Goal: Task Accomplishment & Management: Manage account settings

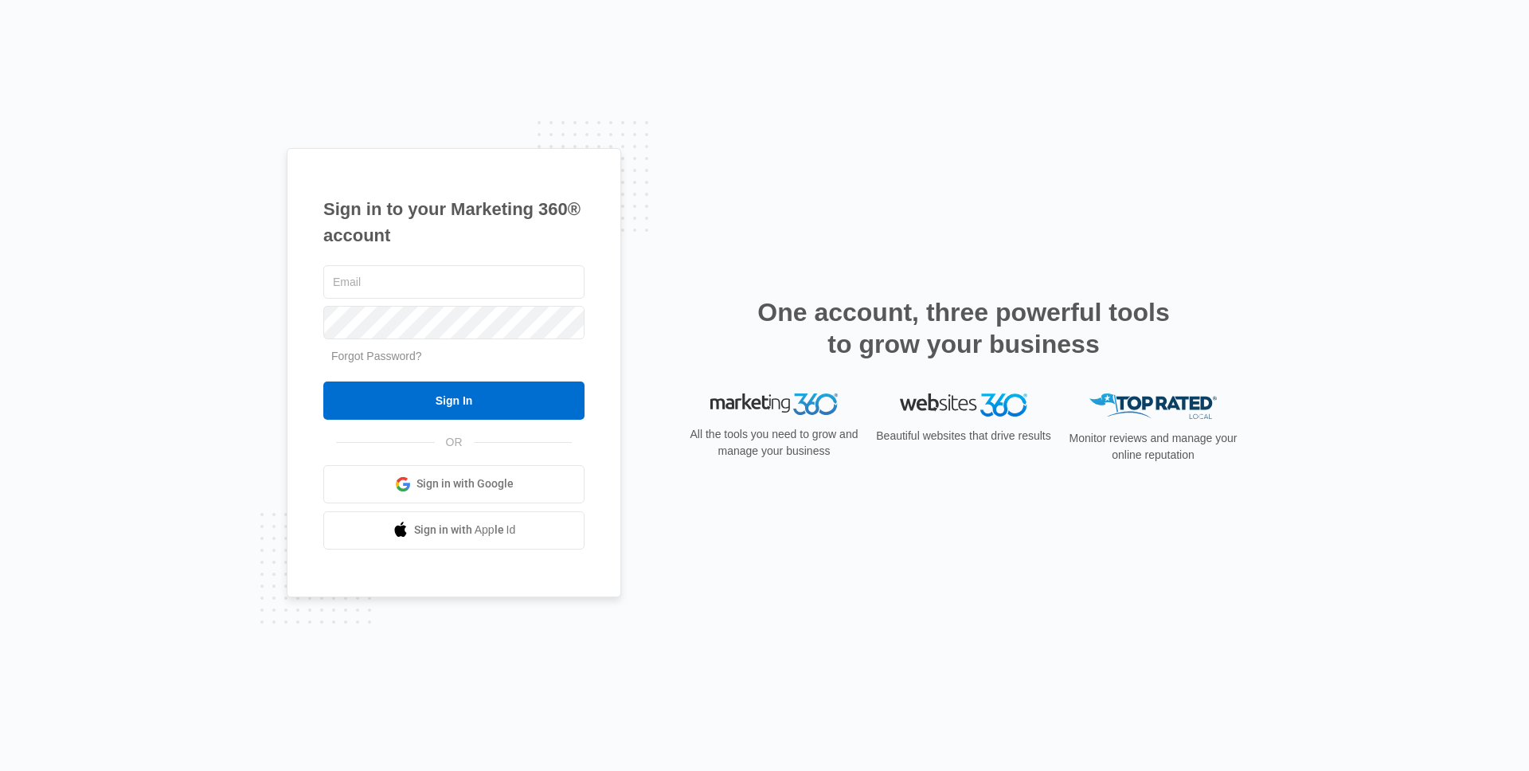
click at [651, 534] on div "Sign in to your Marketing 360® account Forgot Password? Sign In OR" at bounding box center [765, 385] width 956 height 475
click at [424, 264] on div at bounding box center [453, 282] width 261 height 40
click at [421, 276] on input "text" at bounding box center [453, 281] width 261 height 33
type input "[PERSON_NAME][EMAIL_ADDRESS][PERSON_NAME][DOMAIN_NAME]"
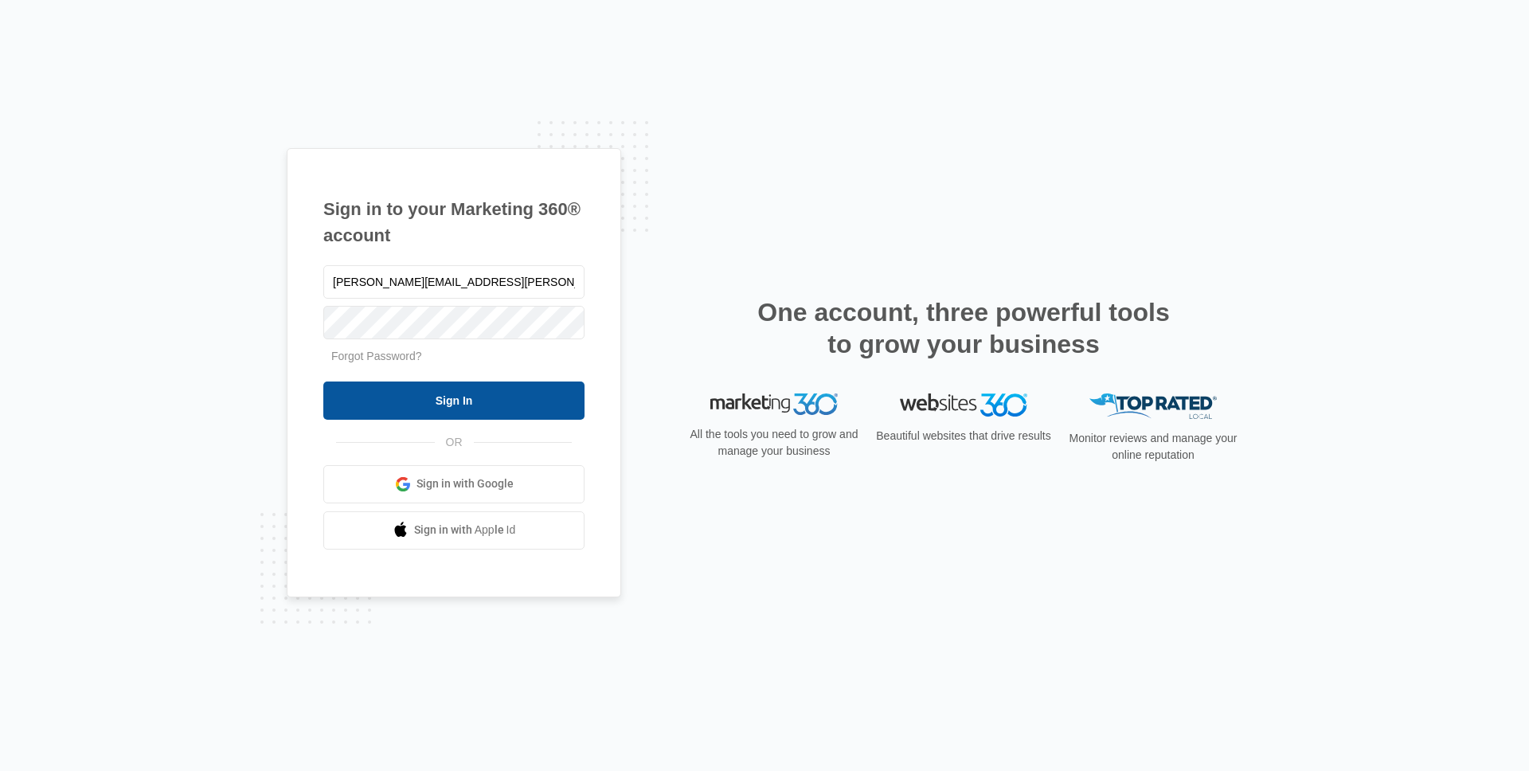
click at [475, 394] on input "Sign In" at bounding box center [453, 400] width 261 height 38
